Goal: Task Accomplishment & Management: Manage account settings

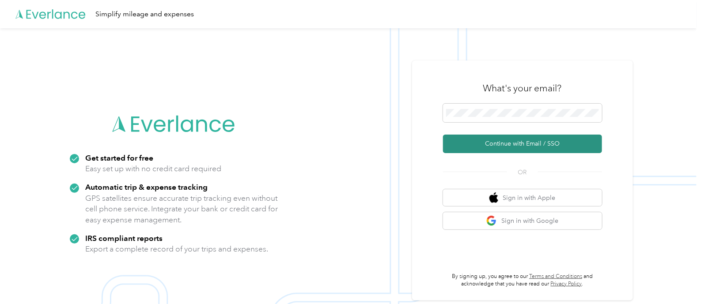
click at [531, 147] on button "Continue with Email / SSO" at bounding box center [522, 144] width 159 height 19
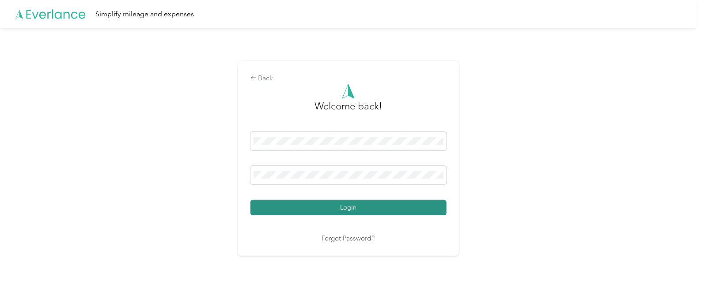
click at [348, 202] on button "Login" at bounding box center [348, 207] width 196 height 15
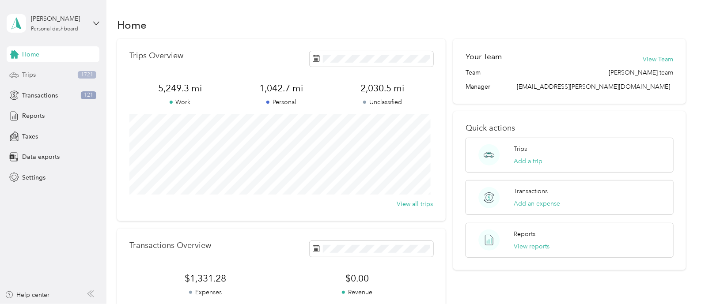
click at [27, 74] on span "Trips" at bounding box center [29, 74] width 14 height 9
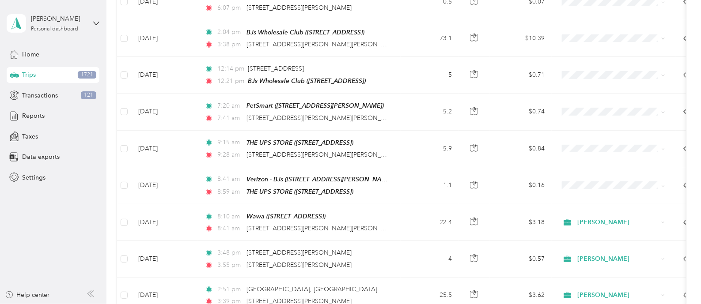
scroll to position [246, 0]
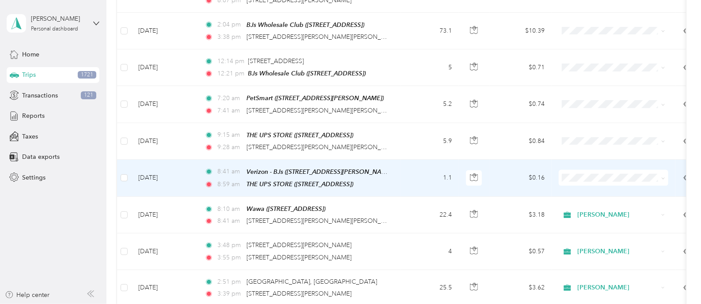
click at [592, 189] on span "[PERSON_NAME]" at bounding box center [622, 186] width 82 height 9
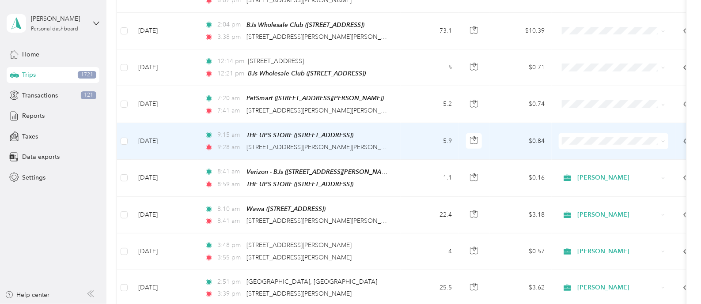
click at [589, 152] on span "[PERSON_NAME]" at bounding box center [622, 149] width 82 height 9
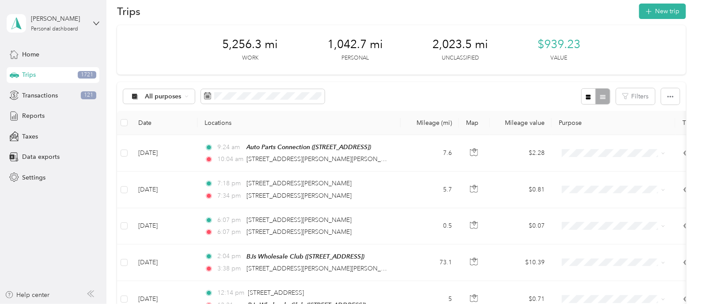
scroll to position [0, 0]
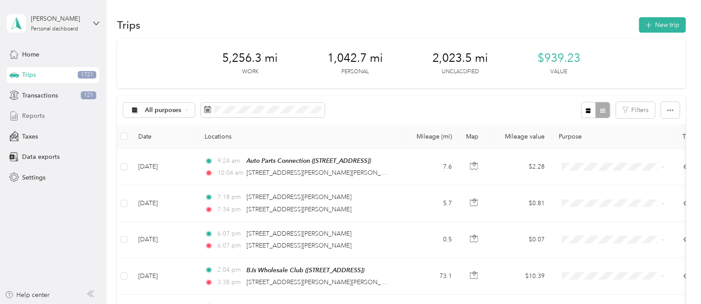
click at [35, 114] on span "Reports" at bounding box center [33, 115] width 23 height 9
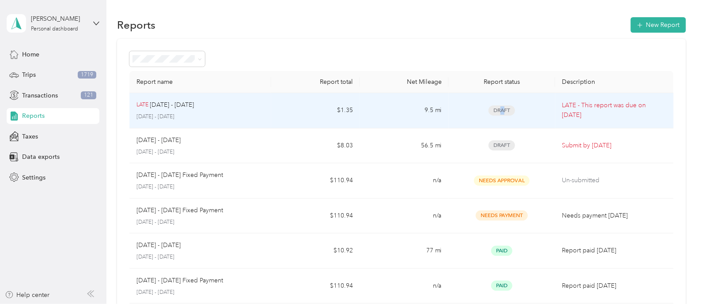
click at [500, 107] on span "Draft" at bounding box center [502, 111] width 27 height 10
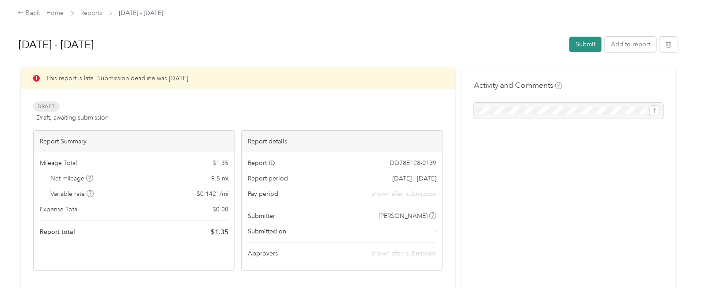
click at [577, 41] on button "Submit" at bounding box center [585, 44] width 32 height 15
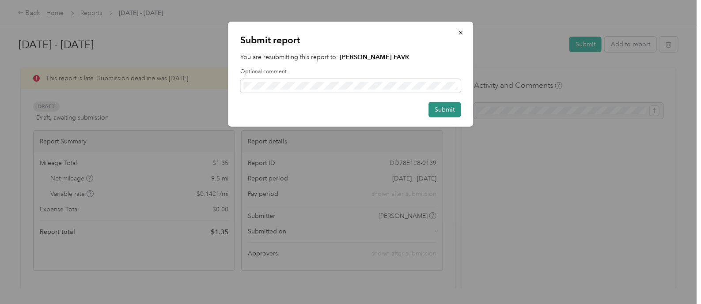
click at [448, 107] on button "Submit" at bounding box center [445, 109] width 32 height 15
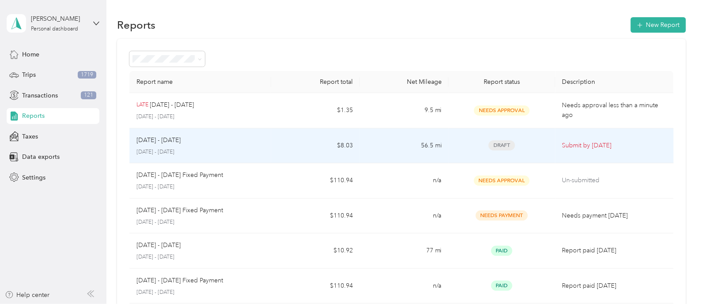
click at [501, 144] on span "Draft" at bounding box center [502, 145] width 27 height 10
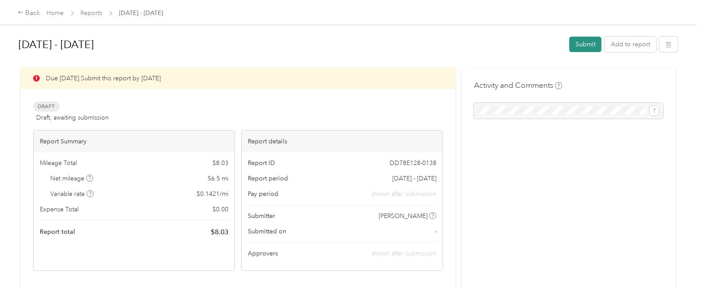
click at [577, 42] on button "Submit" at bounding box center [585, 44] width 32 height 15
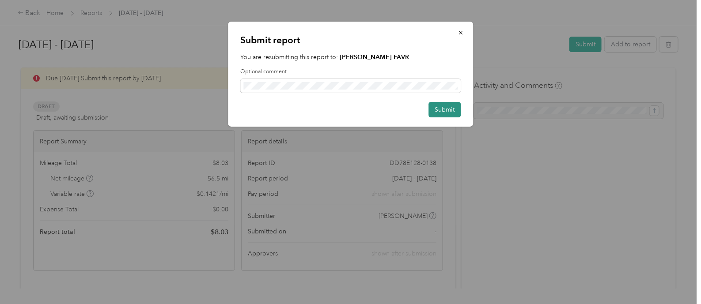
click at [445, 110] on button "Submit" at bounding box center [445, 109] width 32 height 15
